Goal: Find contact information: Find contact information

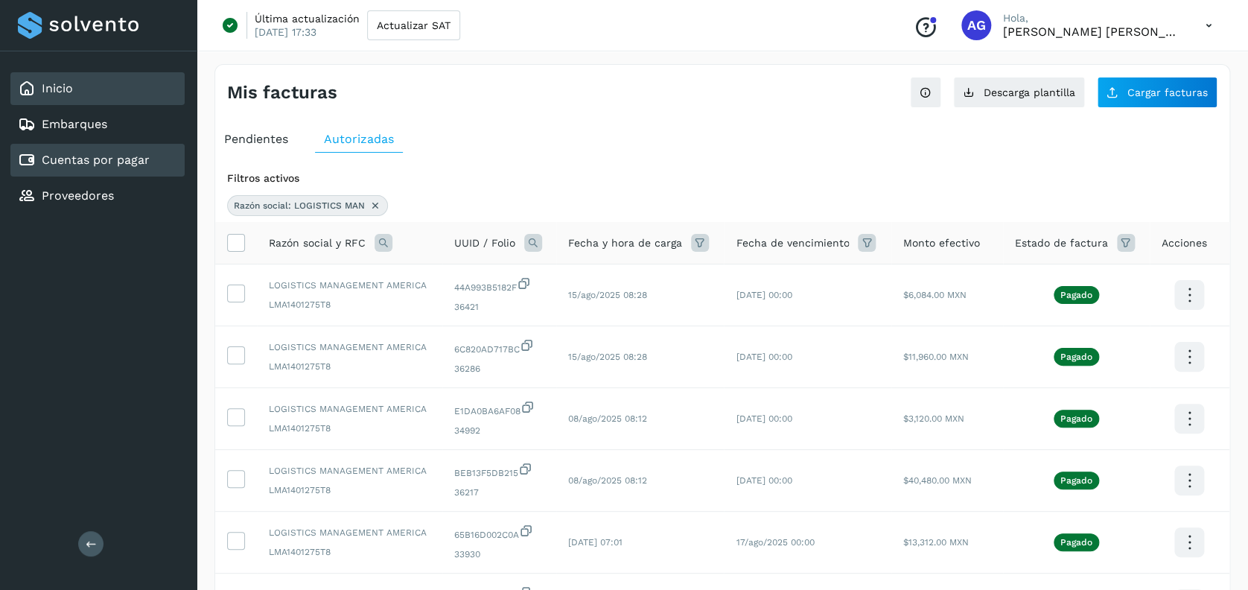
click at [98, 83] on div "Inicio" at bounding box center [97, 88] width 174 height 33
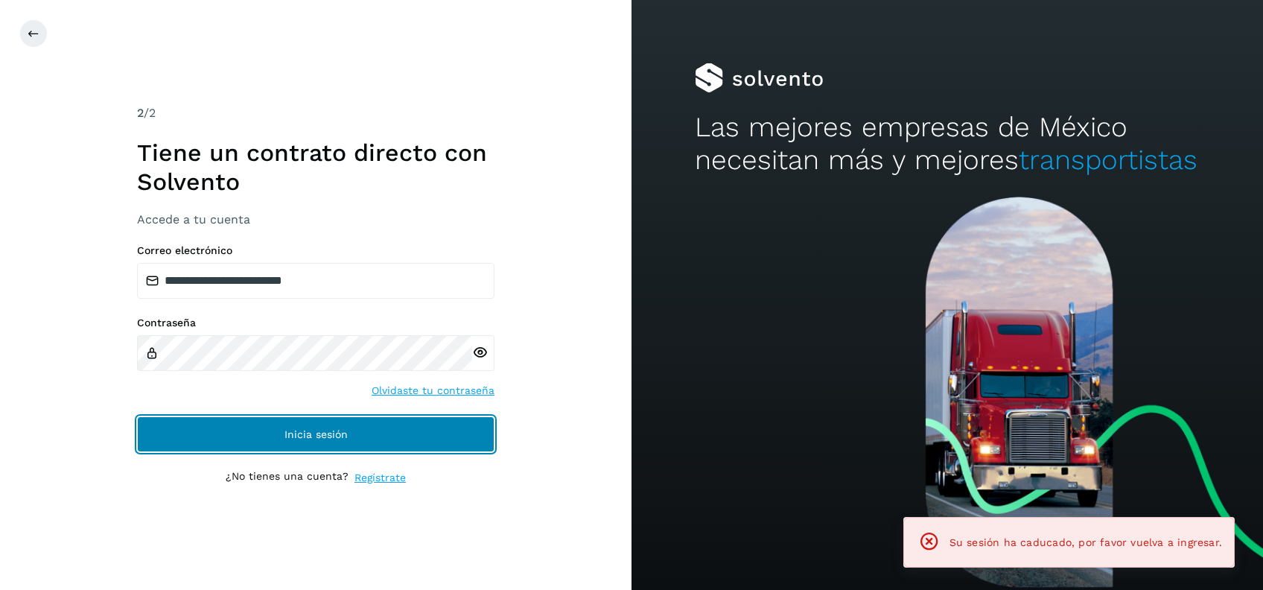
click at [323, 423] on button "Inicia sesión" at bounding box center [315, 434] width 357 height 36
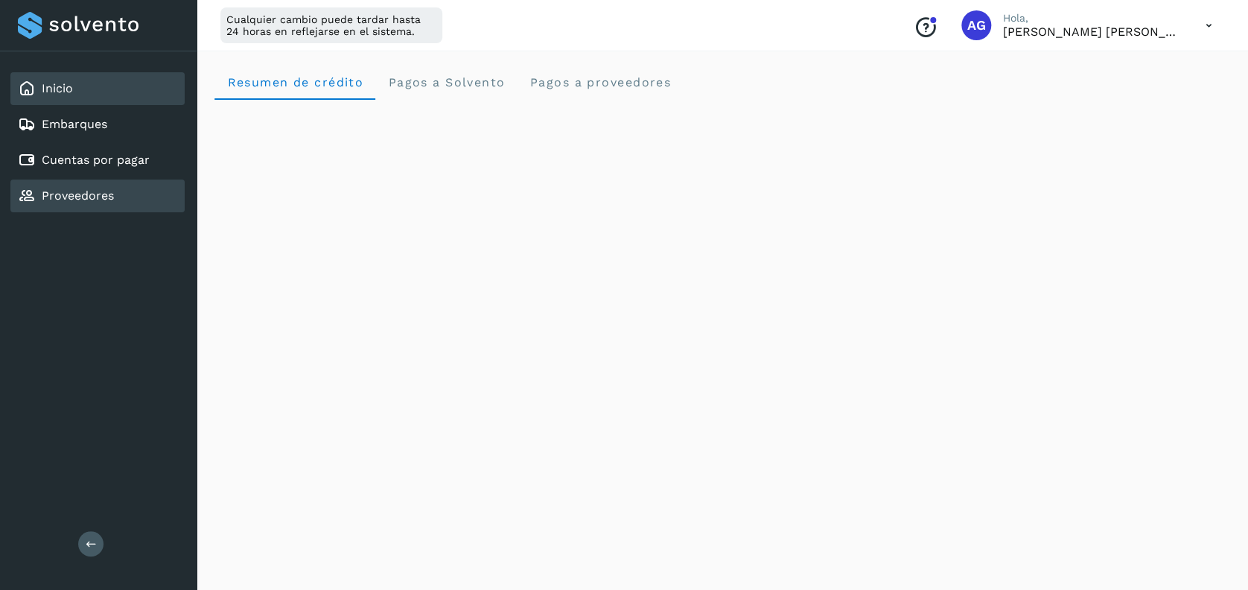
click at [125, 202] on div "Proveedores" at bounding box center [97, 195] width 174 height 33
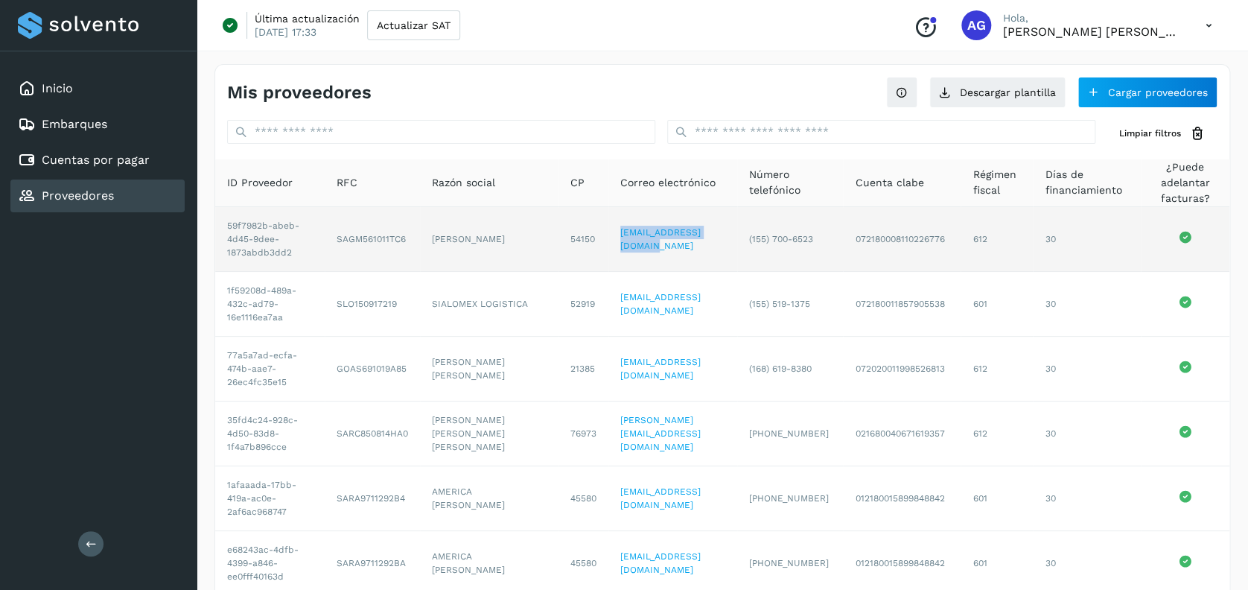
drag, startPoint x: 602, startPoint y: 240, endPoint x: 722, endPoint y: 238, distance: 120.6
click at [722, 238] on td "[EMAIL_ADDRESS][DOMAIN_NAME]" at bounding box center [672, 239] width 129 height 65
copy link "[EMAIL_ADDRESS][DOMAIN_NAME]"
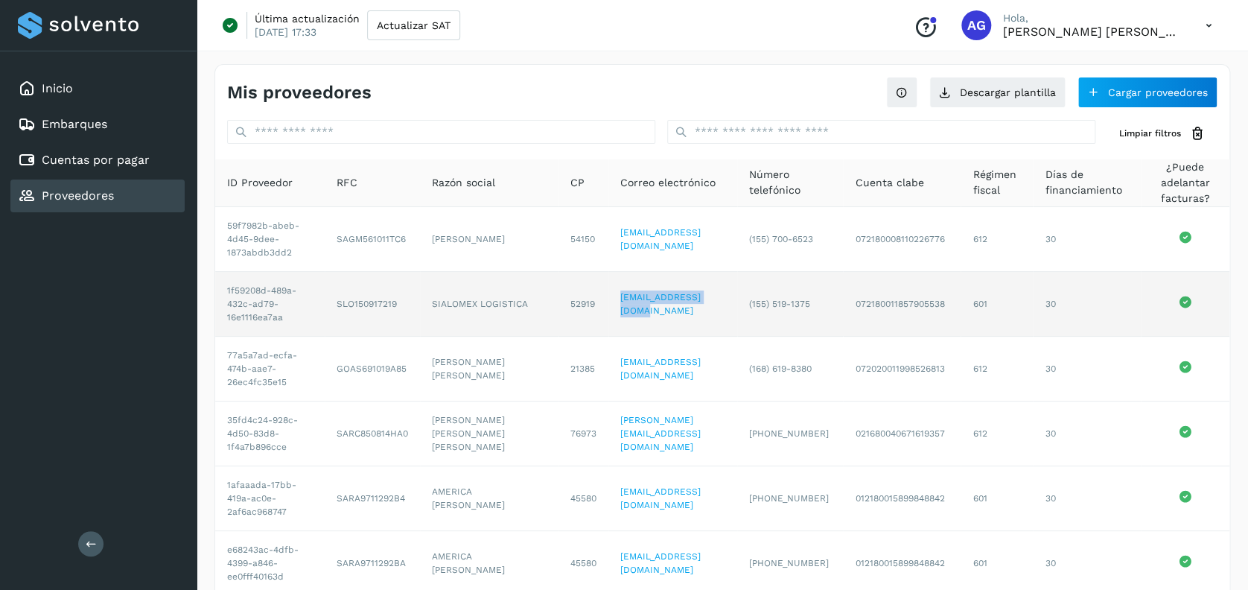
copy link "[EMAIL_ADDRESS][DOMAIN_NAME]"
drag, startPoint x: 705, startPoint y: 303, endPoint x: 596, endPoint y: 310, distance: 109.7
click at [608, 310] on td "[EMAIL_ADDRESS][DOMAIN_NAME]" at bounding box center [672, 304] width 129 height 65
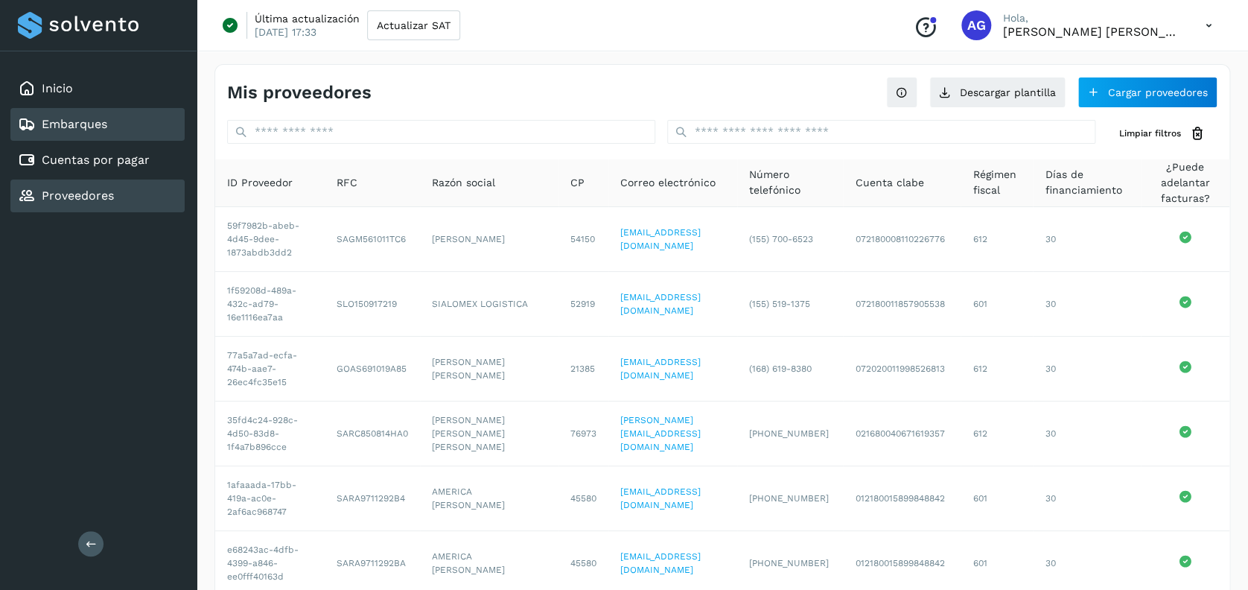
click at [61, 108] on div "Embarques" at bounding box center [97, 124] width 174 height 33
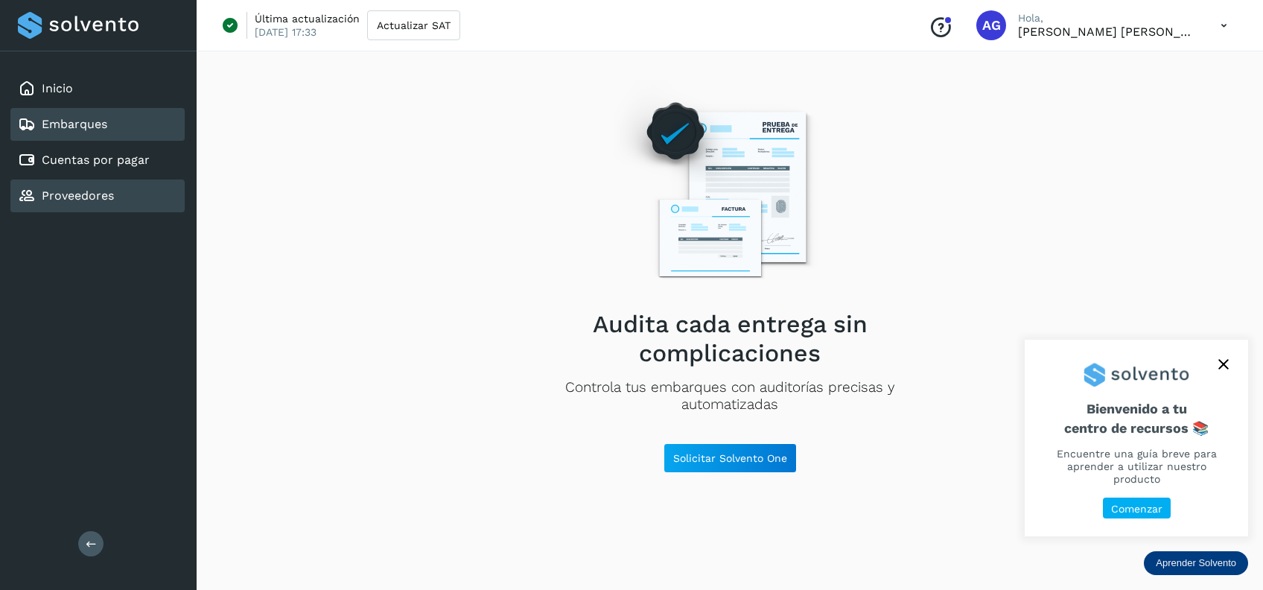
click at [105, 191] on link "Proveedores" at bounding box center [78, 195] width 72 height 14
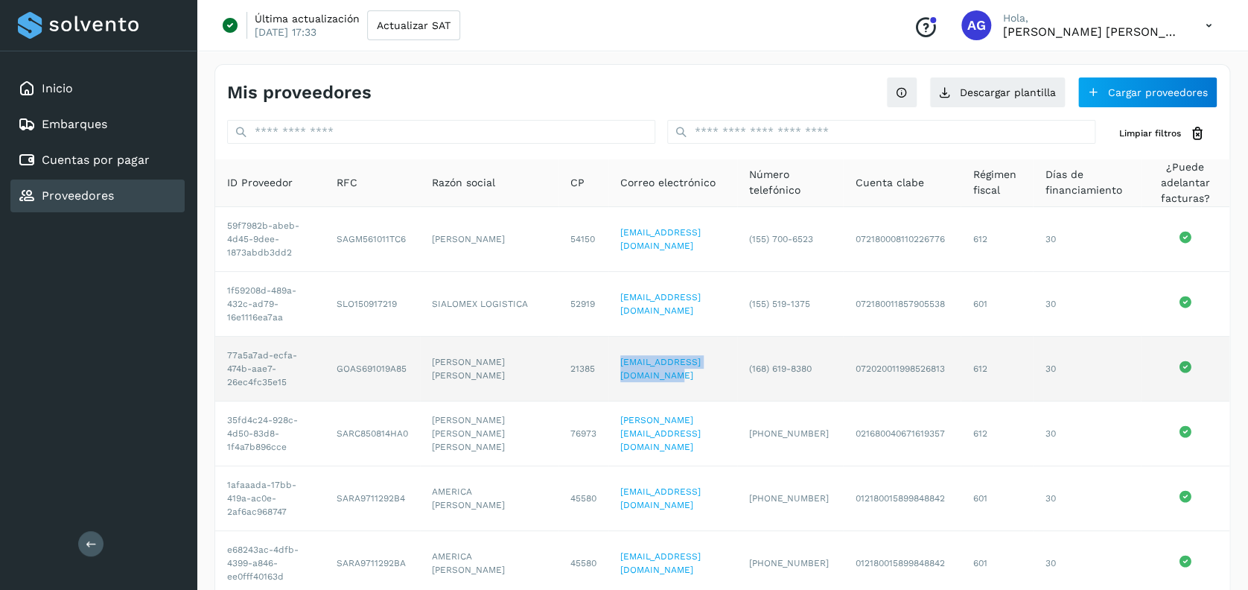
copy link "[EMAIL_ADDRESS][DOMAIN_NAME]"
drag, startPoint x: 736, startPoint y: 371, endPoint x: 601, endPoint y: 379, distance: 135.0
click at [608, 379] on td "[EMAIL_ADDRESS][DOMAIN_NAME]" at bounding box center [672, 369] width 129 height 65
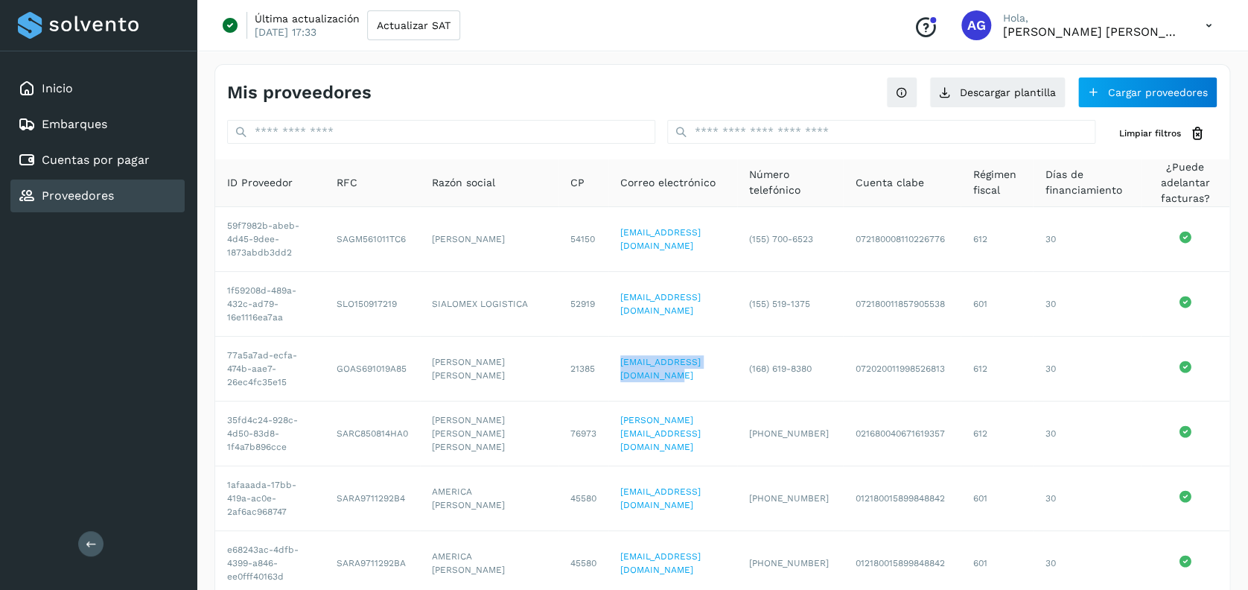
scroll to position [347, 0]
